Goal: Transaction & Acquisition: Purchase product/service

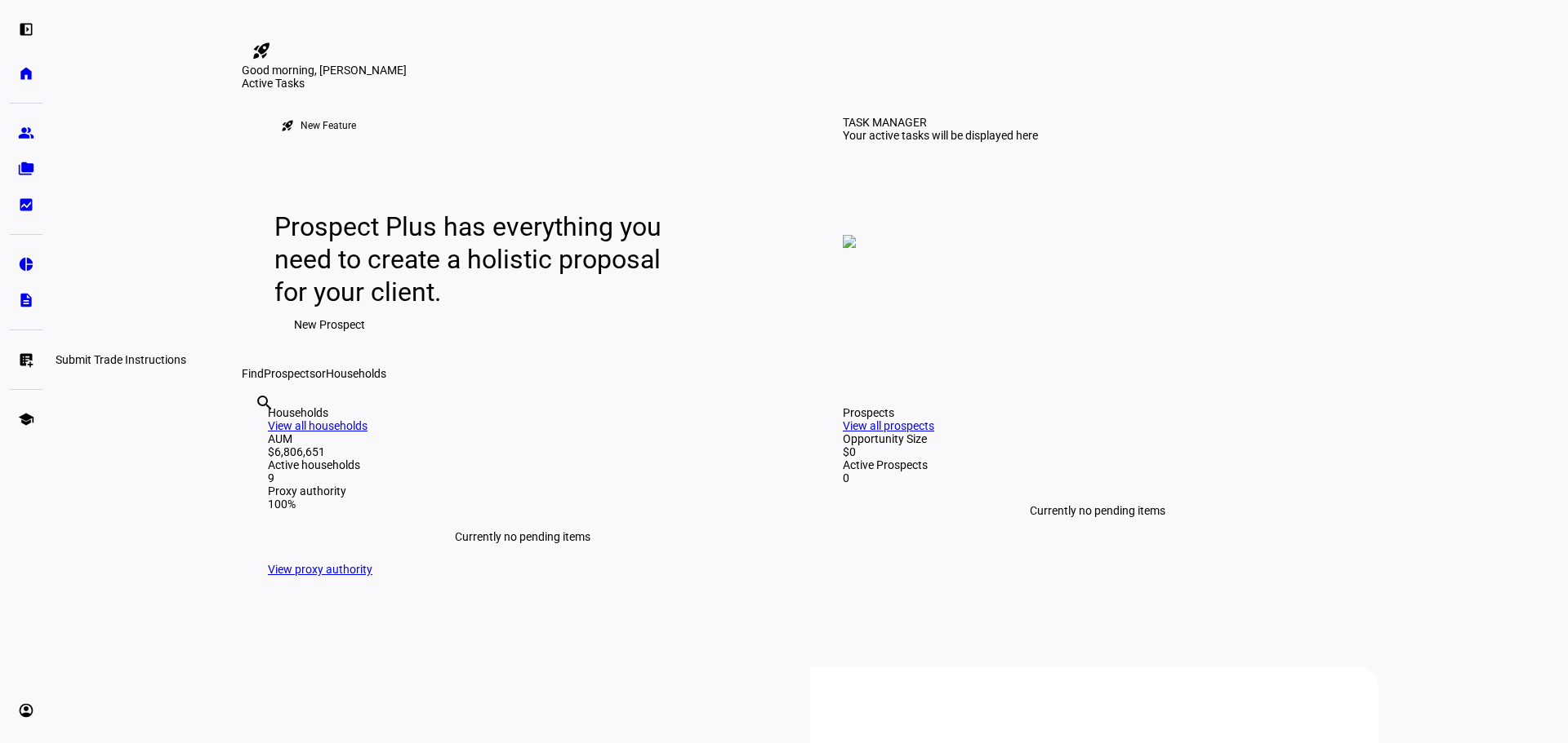
click at [24, 358] on eth-mat-symbol "list_alt_add" at bounding box center [26, 360] width 16 height 16
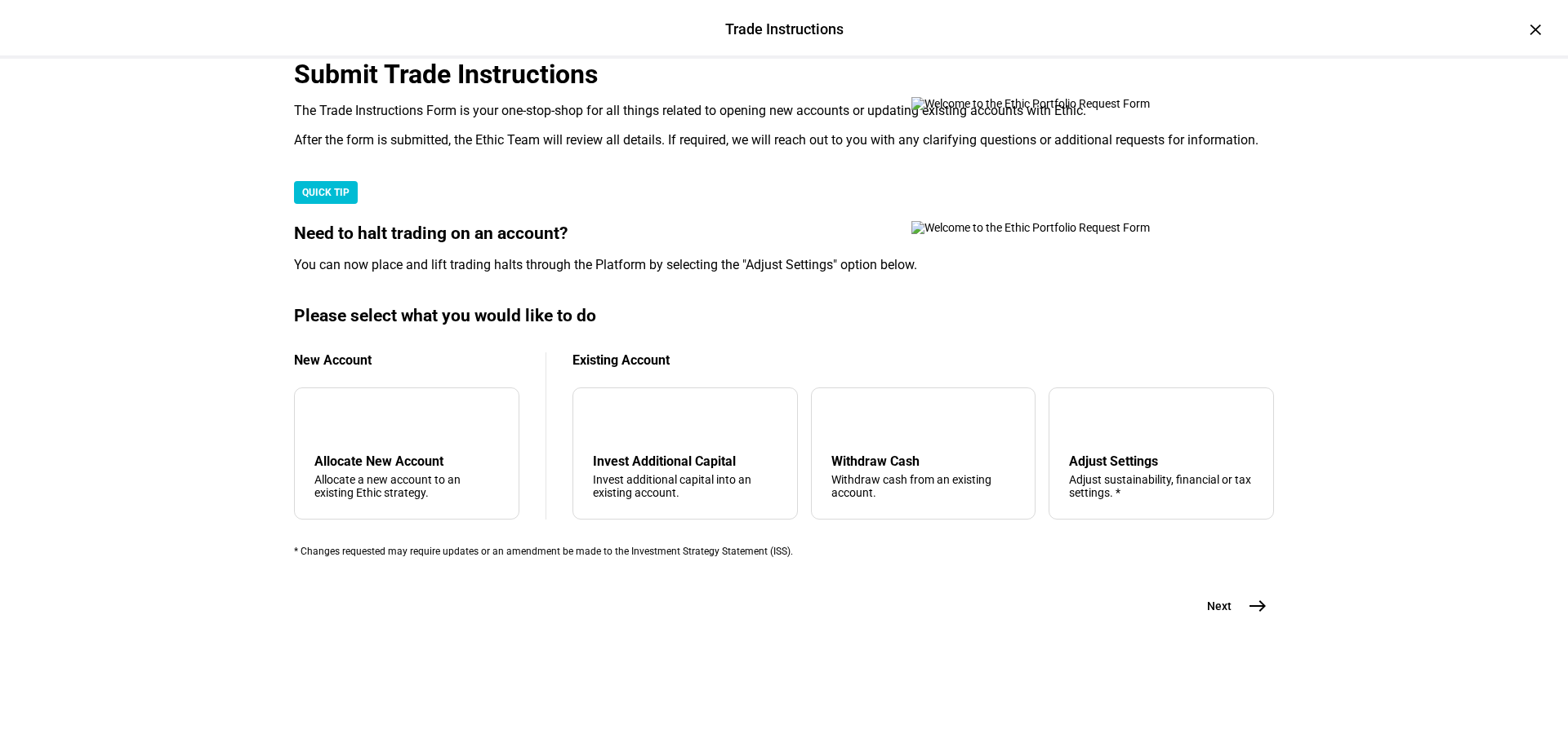
scroll to position [326, 0]
click at [845, 431] on mat-icon "arrow_upward" at bounding box center [844, 421] width 19 height 19
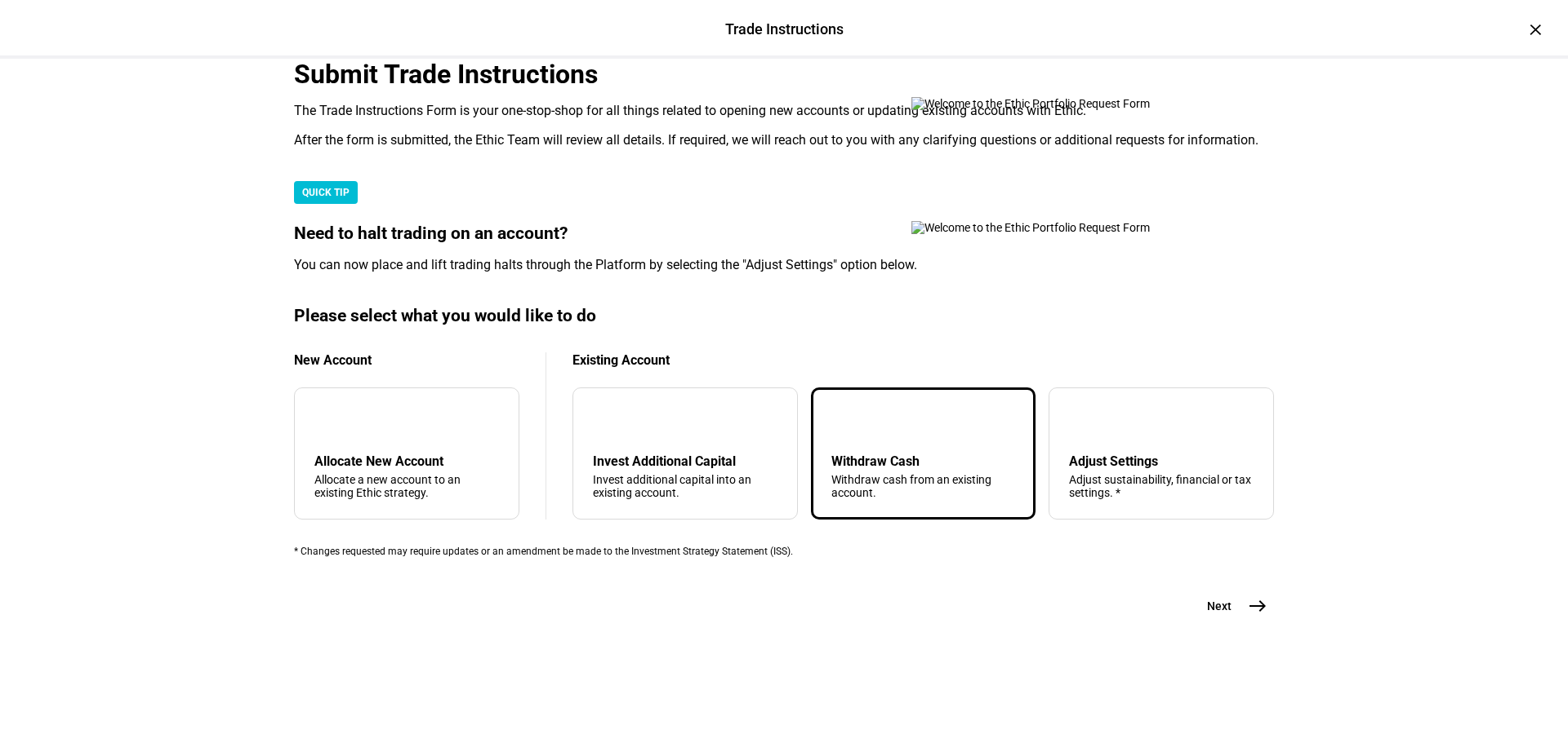
scroll to position [395, 0]
click at [1247, 617] on mat-icon "east" at bounding box center [1257, 606] width 19 height 19
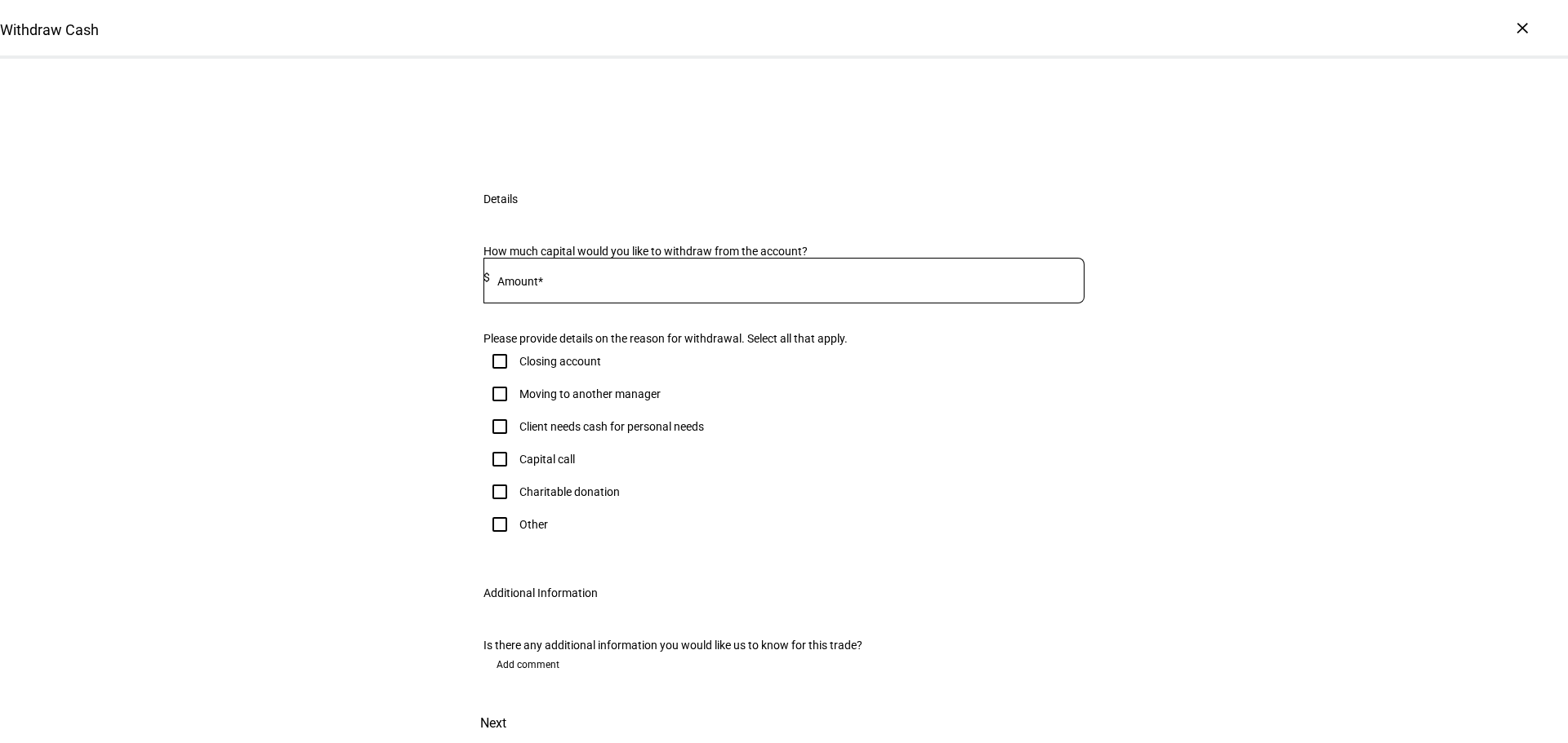
scroll to position [245, 0]
click at [571, 284] on input at bounding box center [787, 278] width 595 height 14
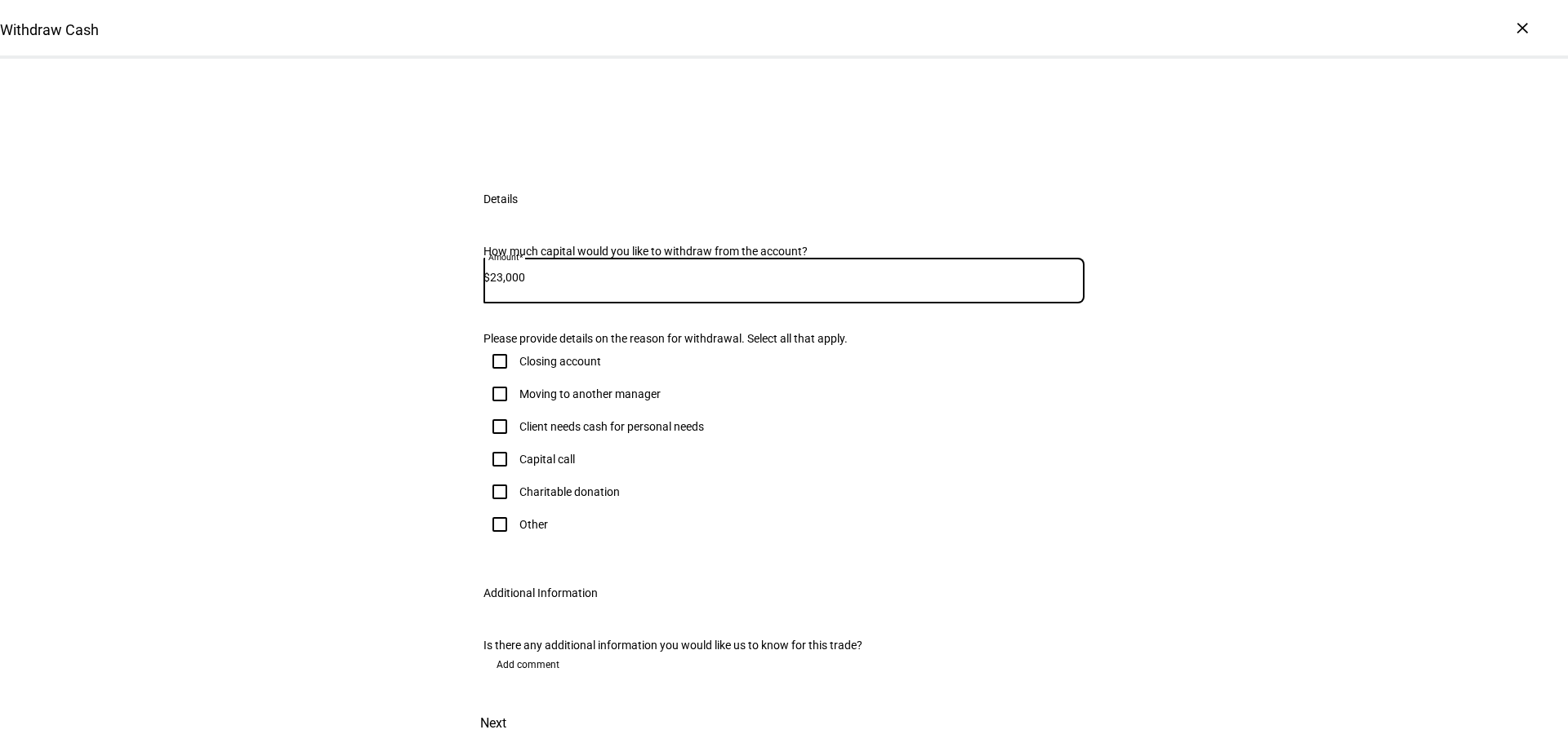
type input "23,000"
click at [495, 443] on input "Client needs cash for personal needs" at bounding box center [500, 427] width 33 height 33
checkbox input "true"
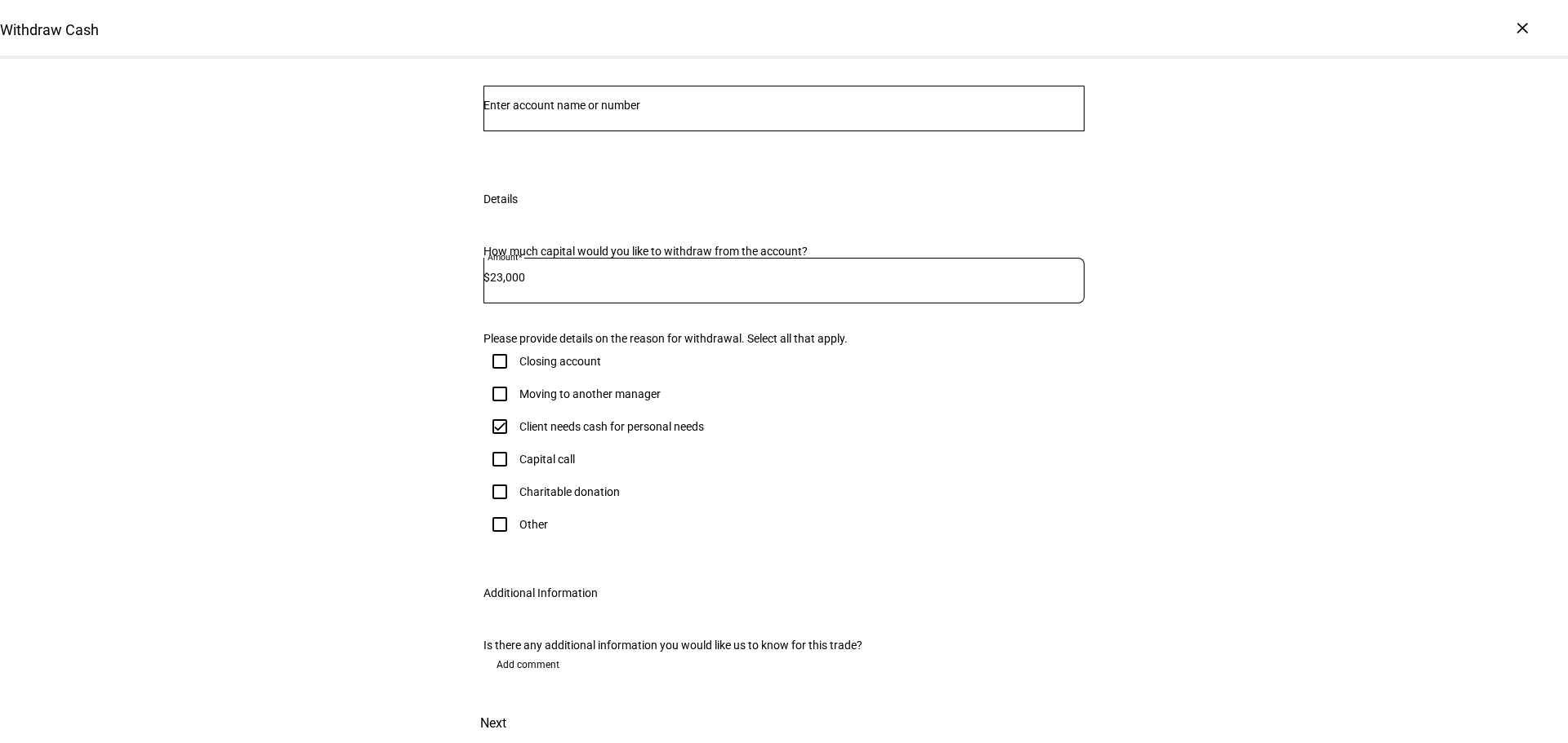
scroll to position [76, 0]
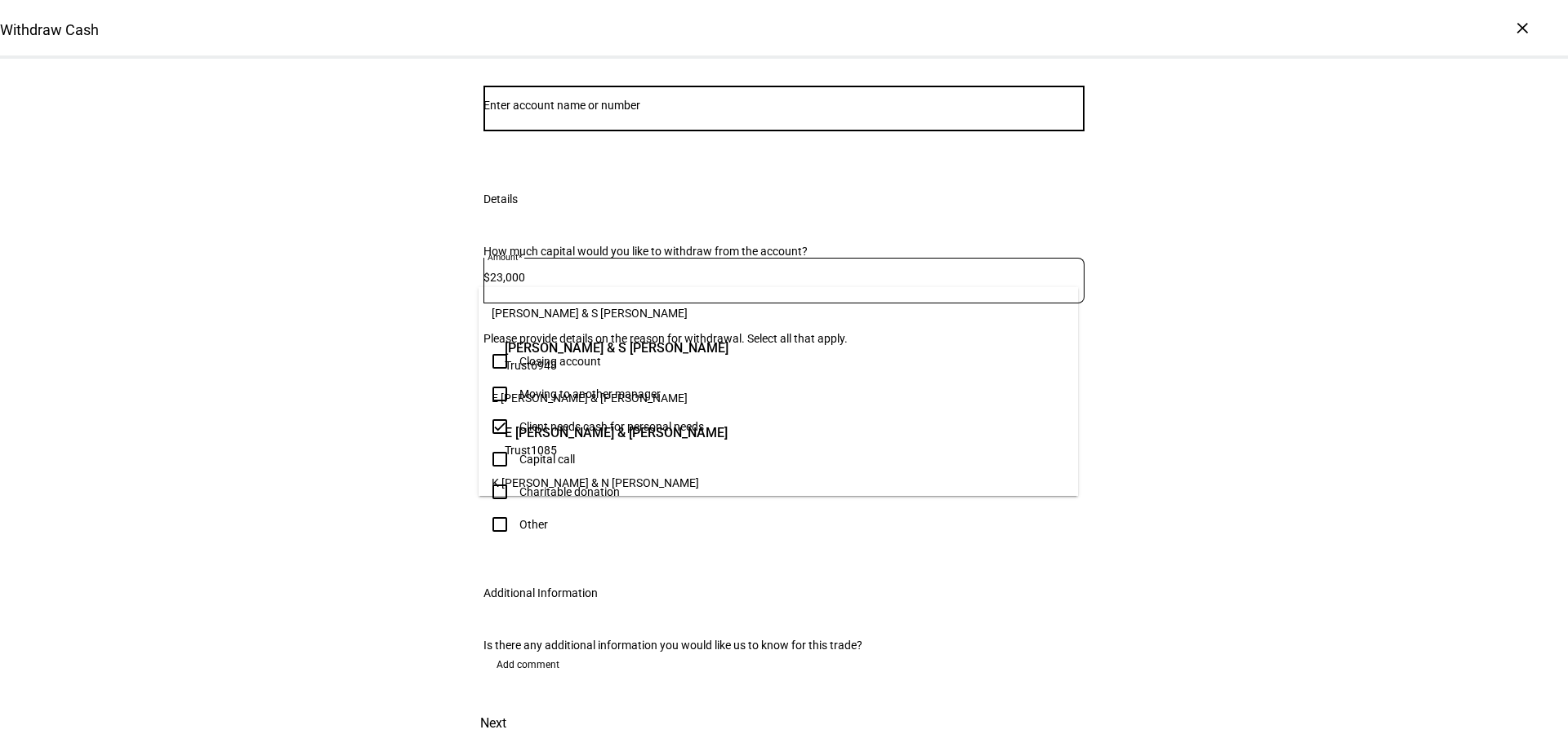
click at [619, 112] on input "Number" at bounding box center [784, 105] width 601 height 14
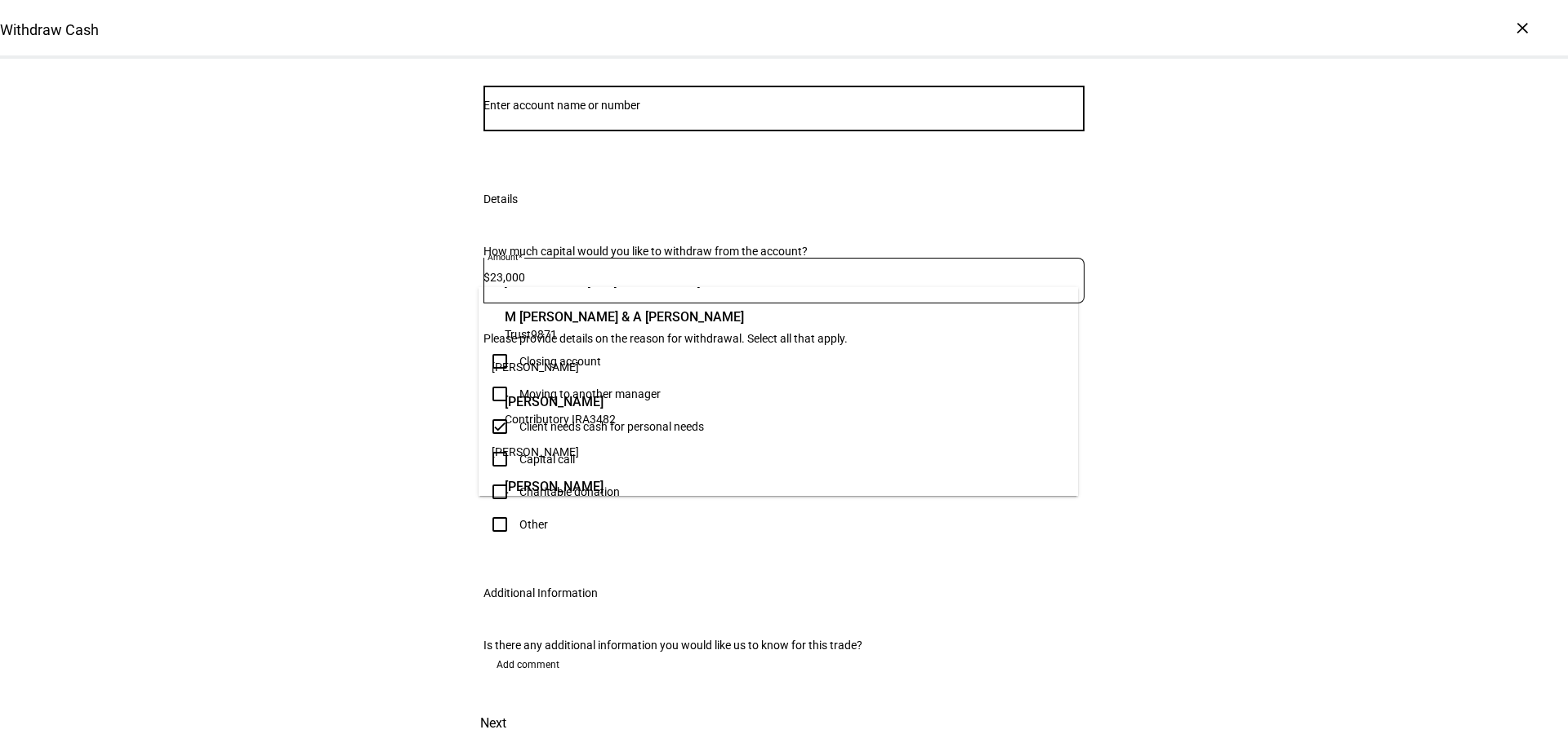
scroll to position [734, 0]
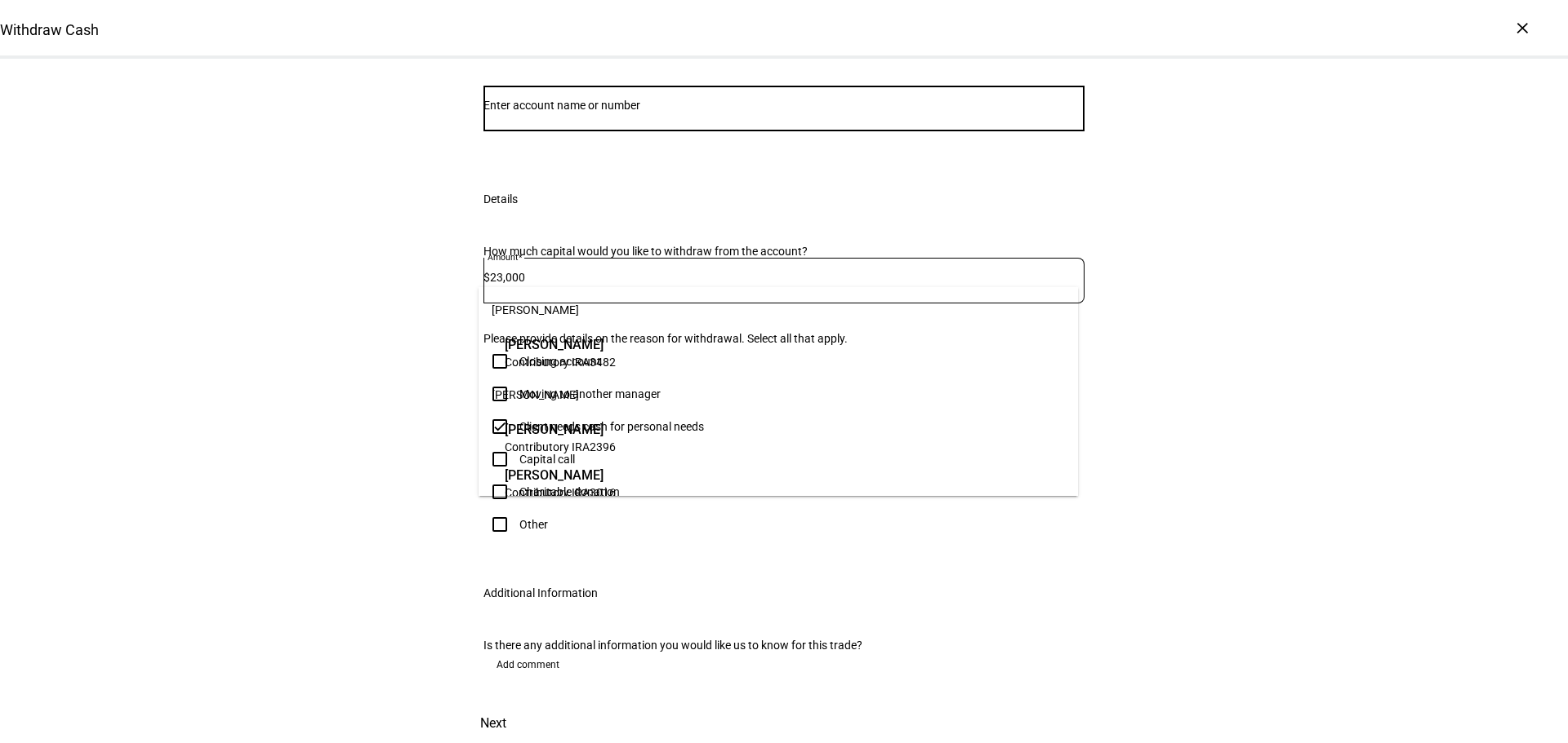
click at [585, 348] on span "[PERSON_NAME]" at bounding box center [560, 344] width 111 height 18
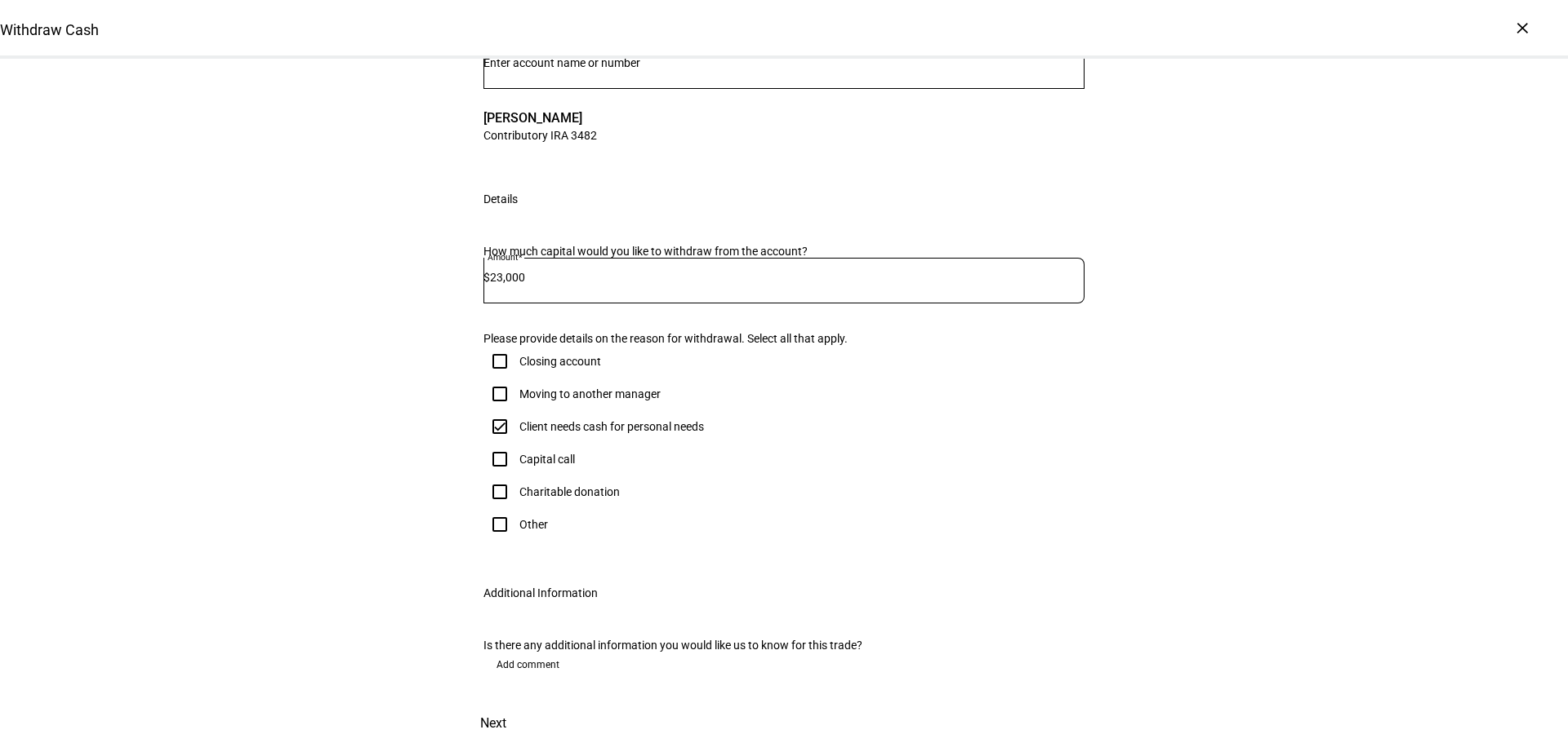
scroll to position [446, 0]
click at [506, 704] on span "Next" at bounding box center [492, 724] width 26 height 40
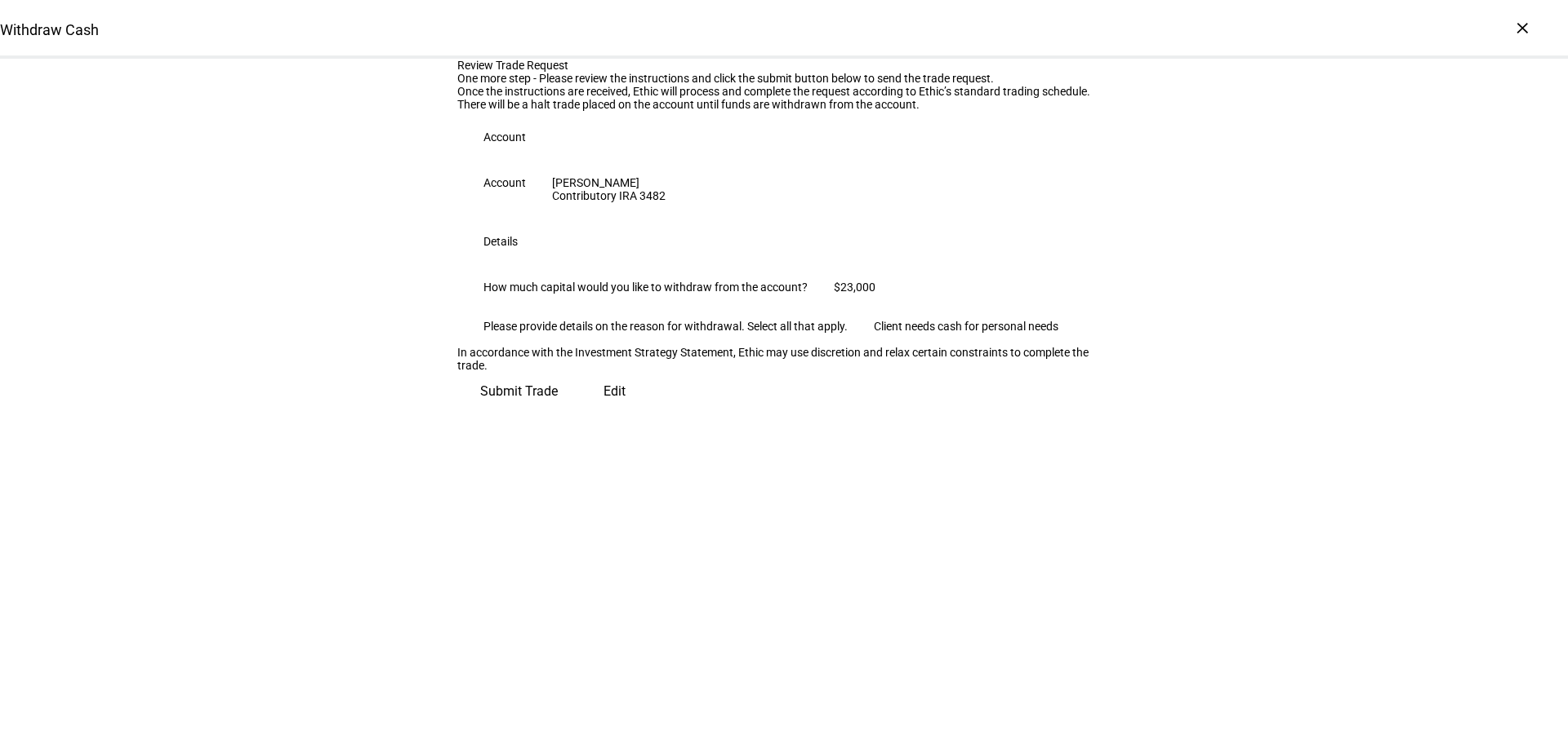
scroll to position [42, 0]
click at [558, 411] on span "Submit Trade" at bounding box center [518, 392] width 77 height 40
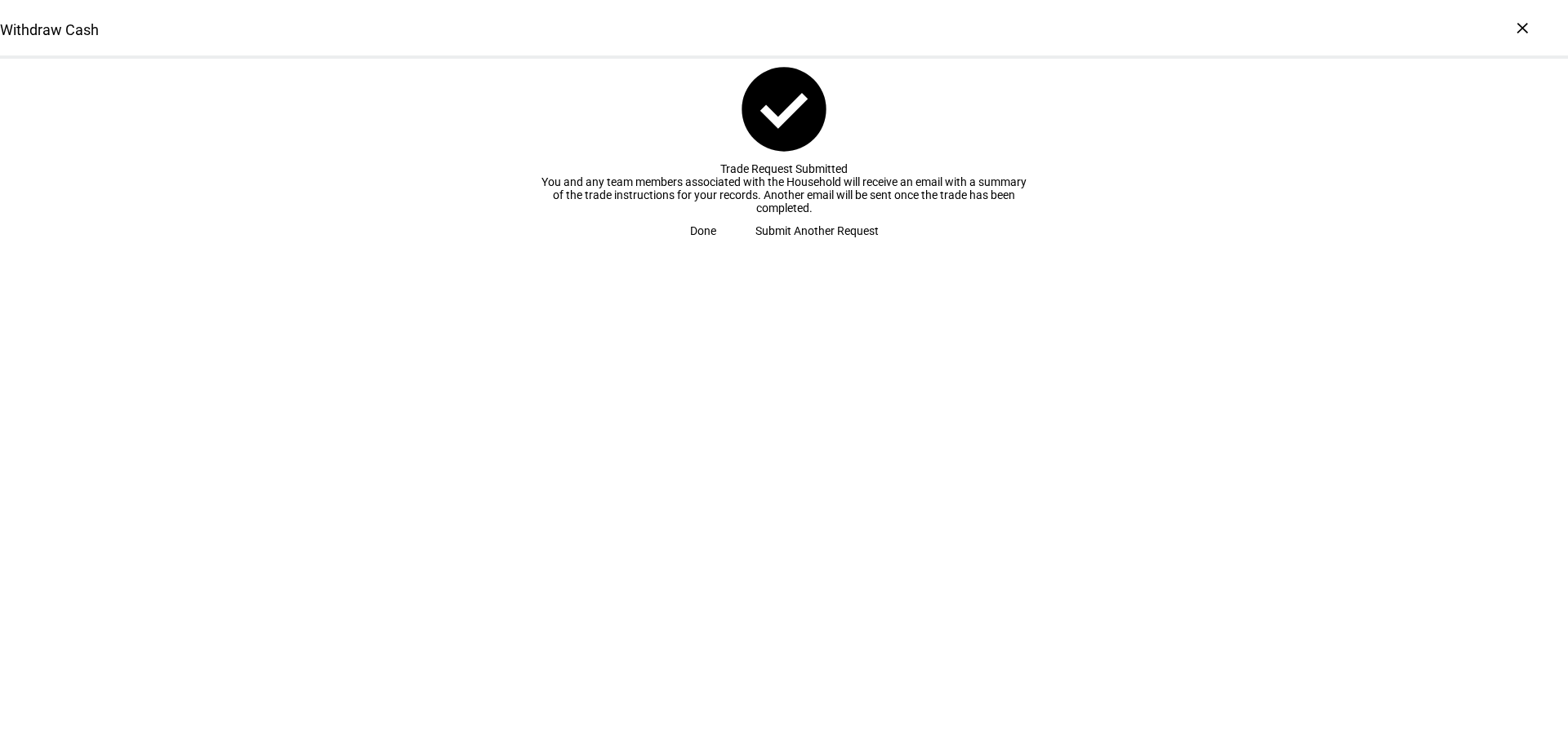
click at [716, 247] on span "Done" at bounding box center [703, 231] width 26 height 33
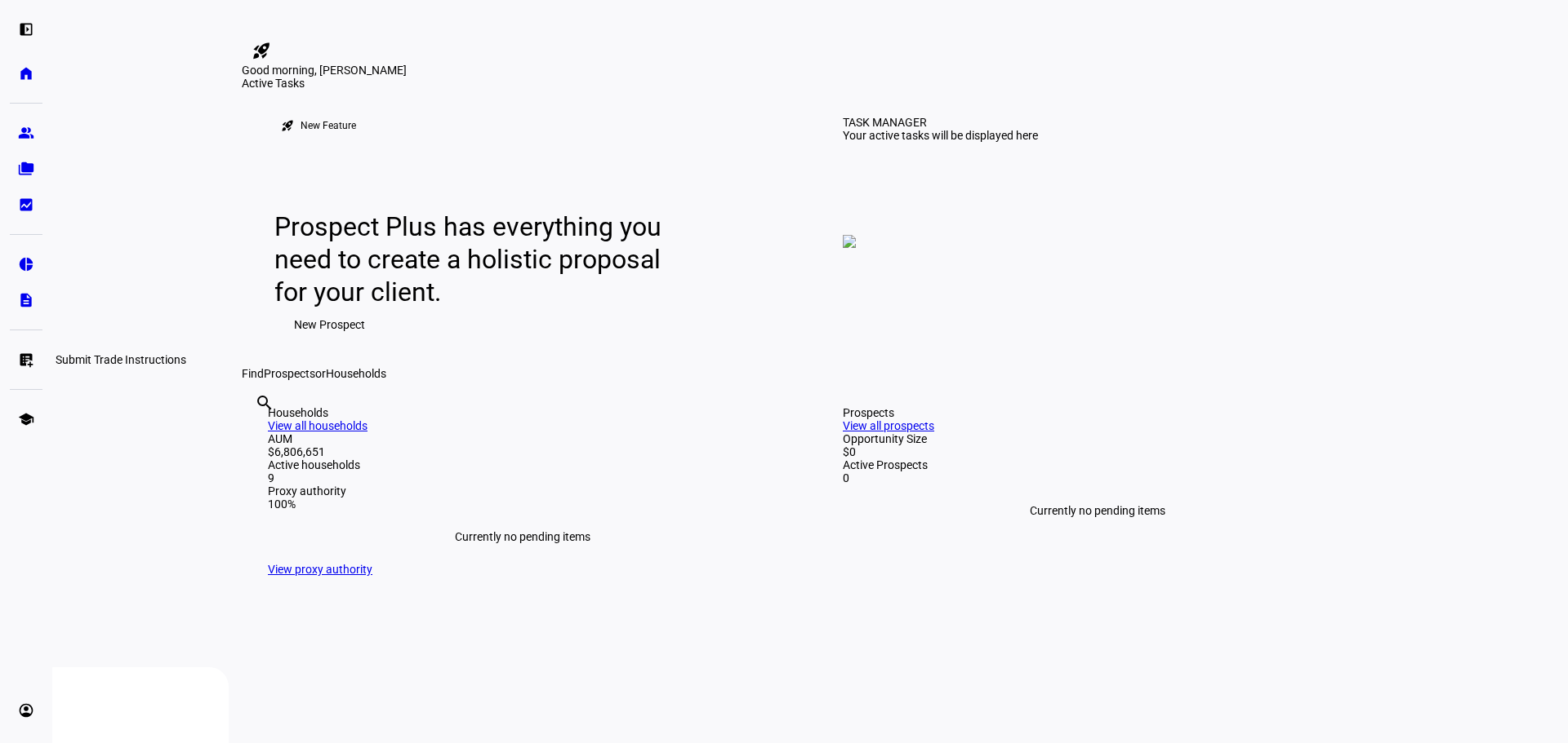
click at [20, 358] on eth-mat-symbol "list_alt_add" at bounding box center [26, 360] width 16 height 16
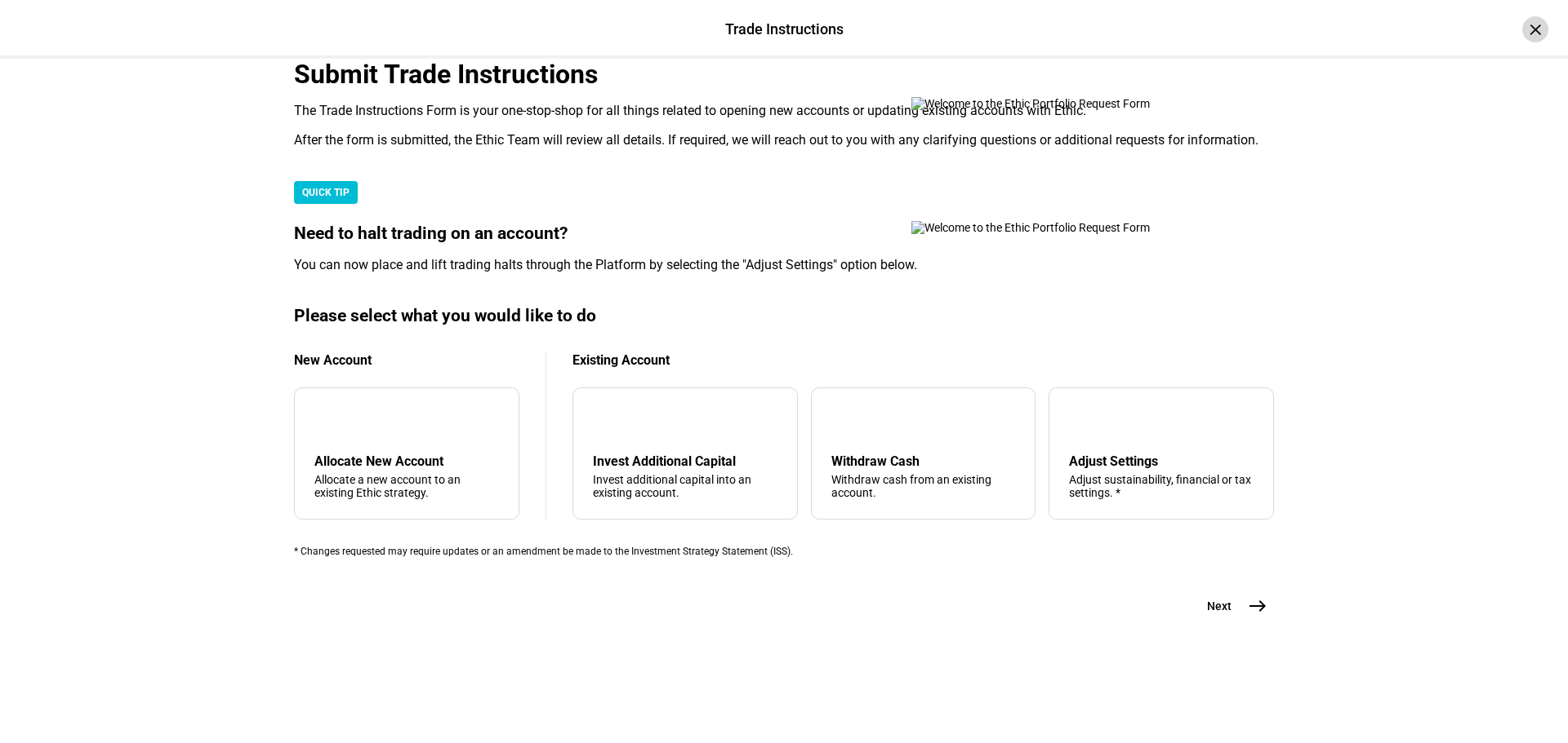
click at [1528, 35] on div "×" at bounding box center [1534, 29] width 26 height 26
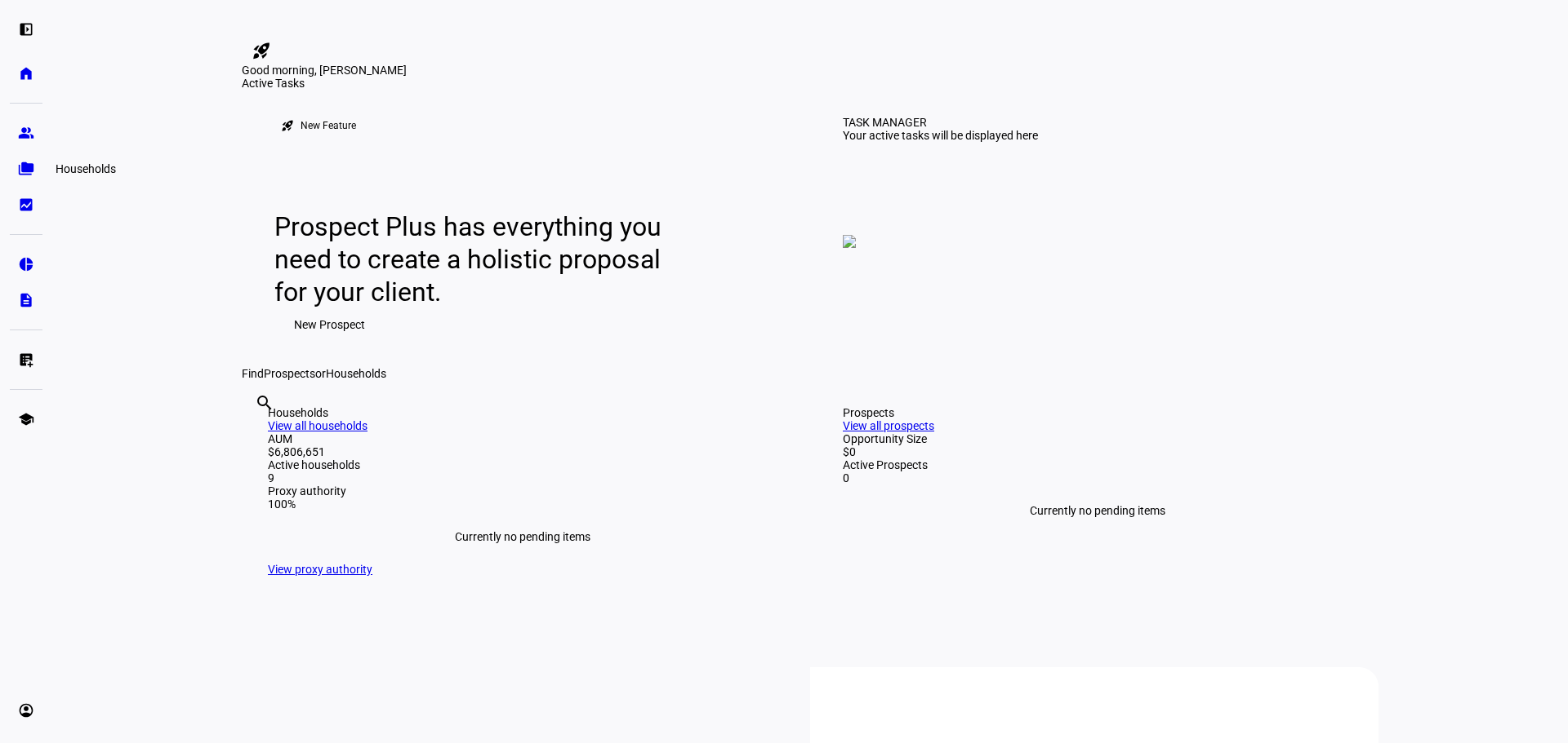
click at [27, 172] on eth-mat-symbol "folder_copy" at bounding box center [26, 169] width 16 height 16
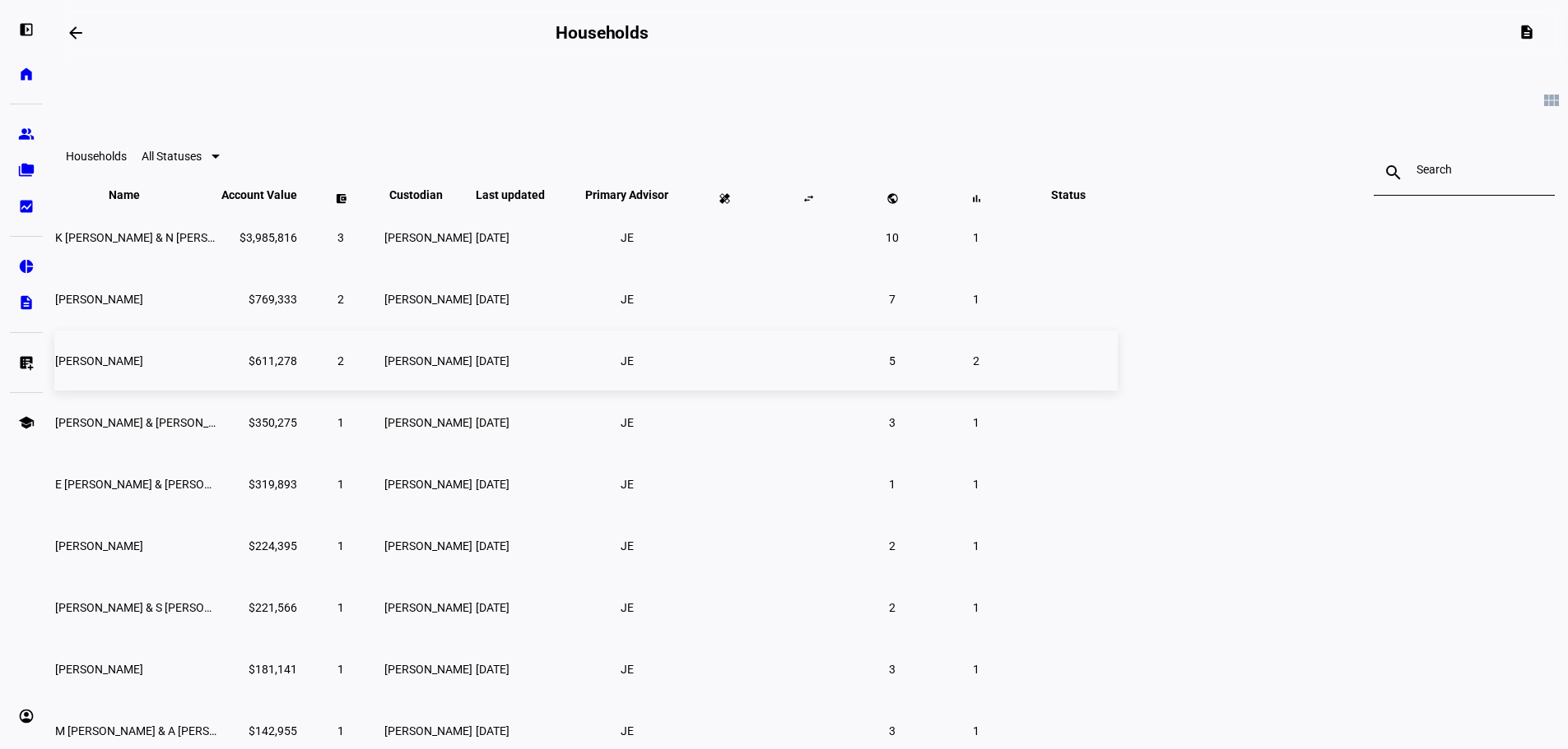
scroll to position [83, 0]
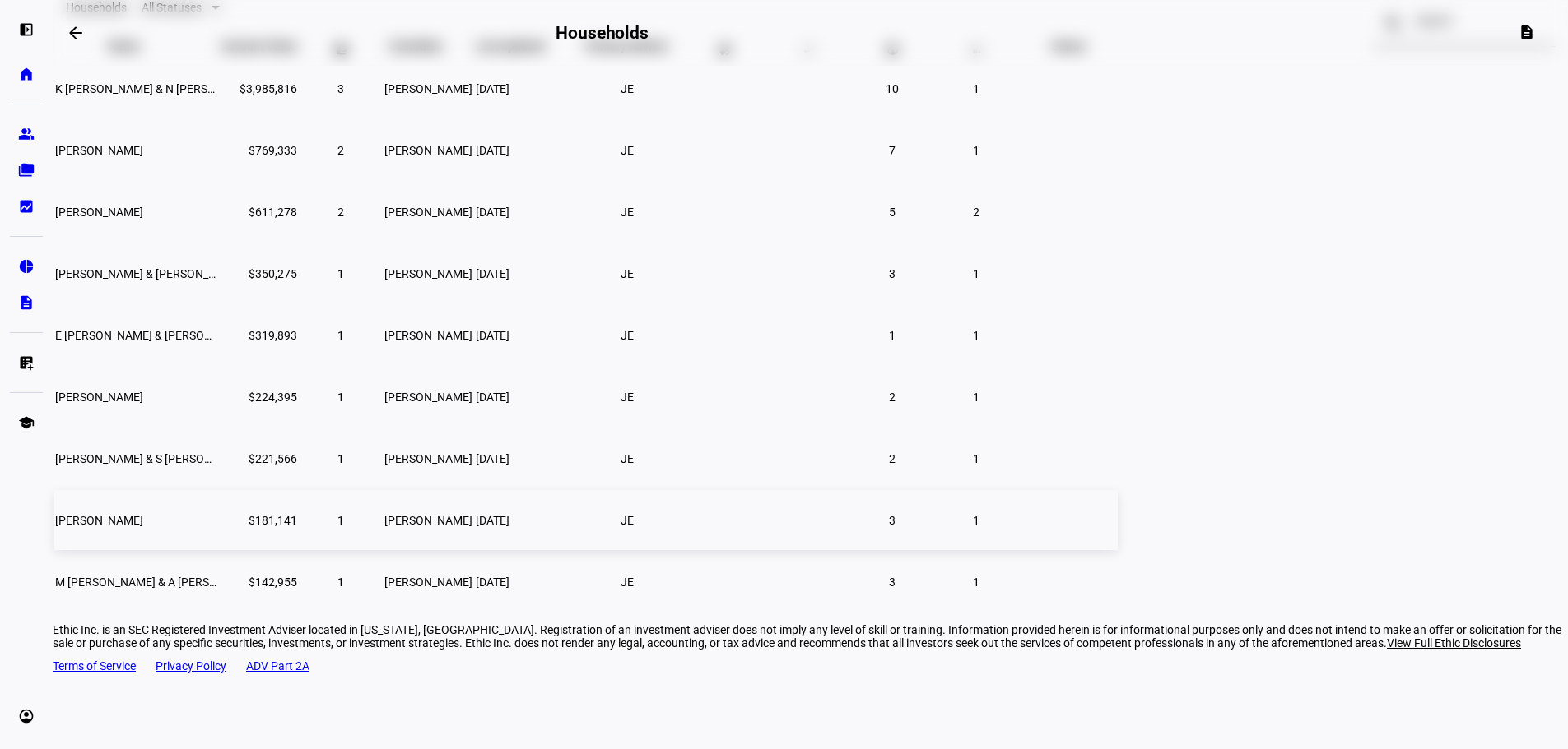
click at [143, 527] on span "[PERSON_NAME]" at bounding box center [99, 521] width 88 height 14
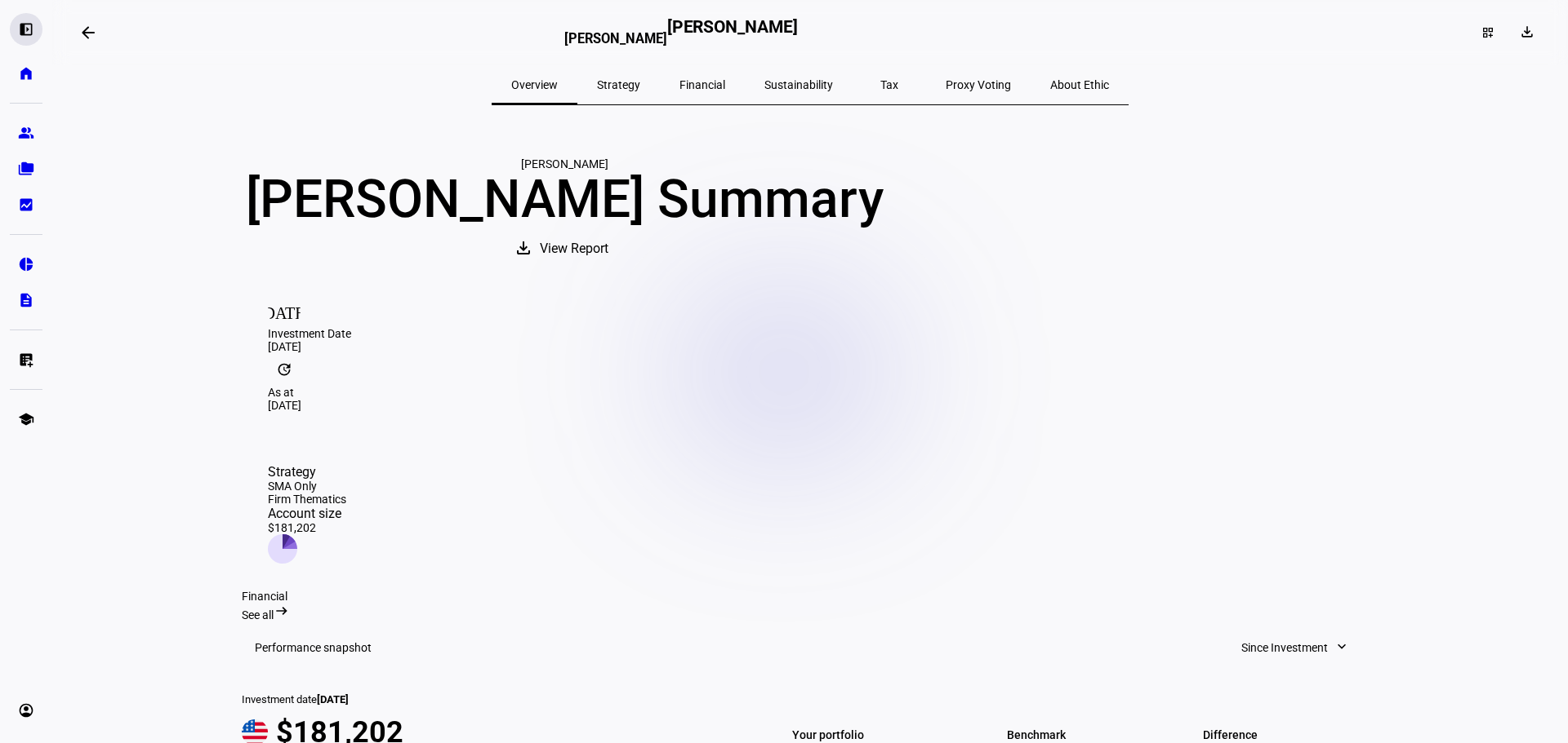
click at [29, 19] on div "left_panel_open" at bounding box center [26, 30] width 33 height 33
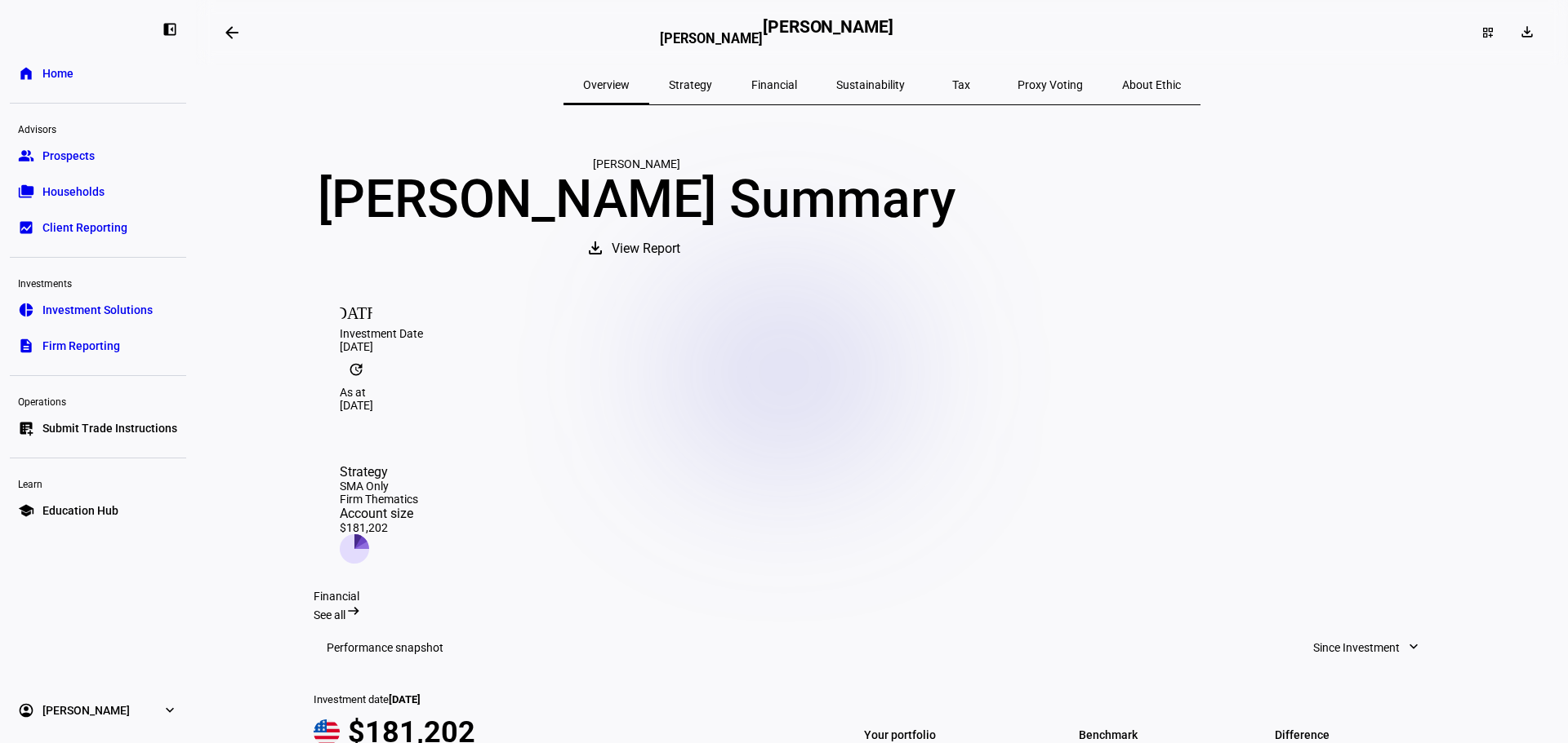
click at [154, 712] on link "account_circle [PERSON_NAME] expand_more" at bounding box center [98, 711] width 177 height 33
click at [75, 703] on span "Sign Out" at bounding box center [64, 701] width 43 height 16
